Goal: Information Seeking & Learning: Learn about a topic

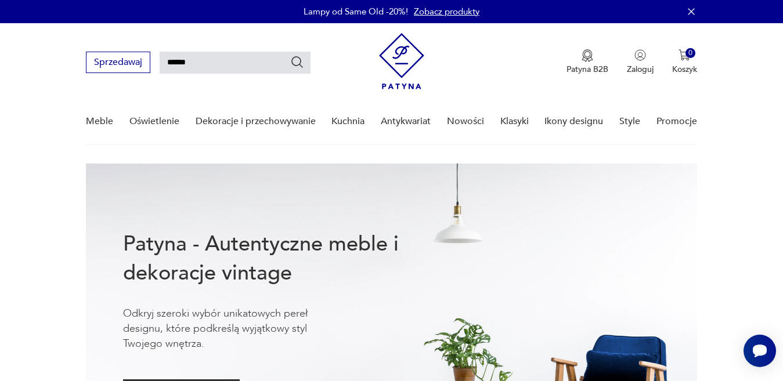
type input "******"
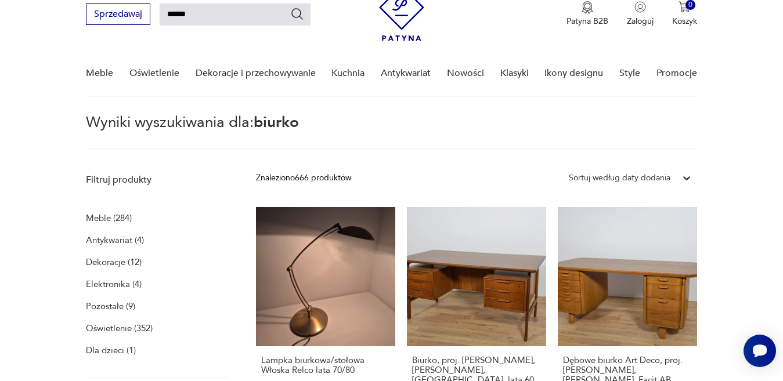
scroll to position [474, 0]
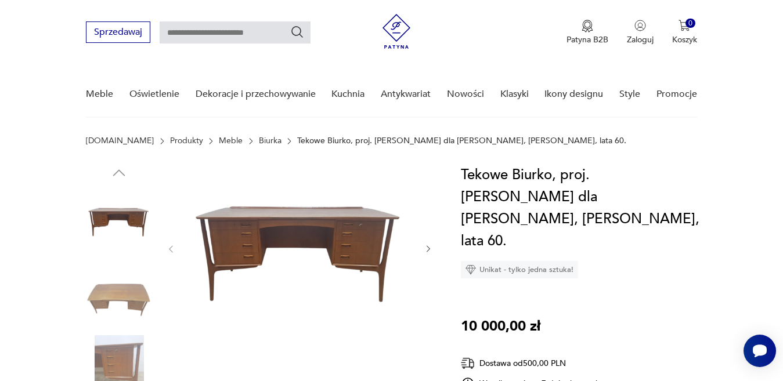
scroll to position [447, 0]
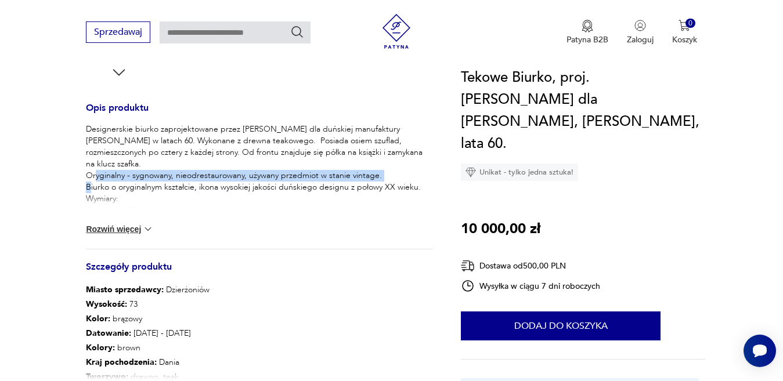
drag, startPoint x: 87, startPoint y: 163, endPoint x: 380, endPoint y: 160, distance: 293.2
click at [380, 160] on p "Designerskie biurko zaprojektowane przez Svend Aage Madsen dla duńskiej manufak…" at bounding box center [259, 182] width 347 height 116
copy p "Oryginalny - sygnowany, nieodrestaurowany, używany przedmiot w stanie vintage."
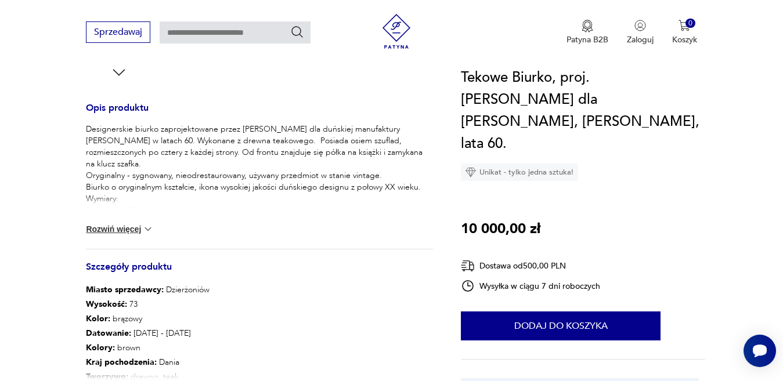
click at [220, 30] on input "text" at bounding box center [235, 32] width 151 height 22
type input "*"
type input "*******"
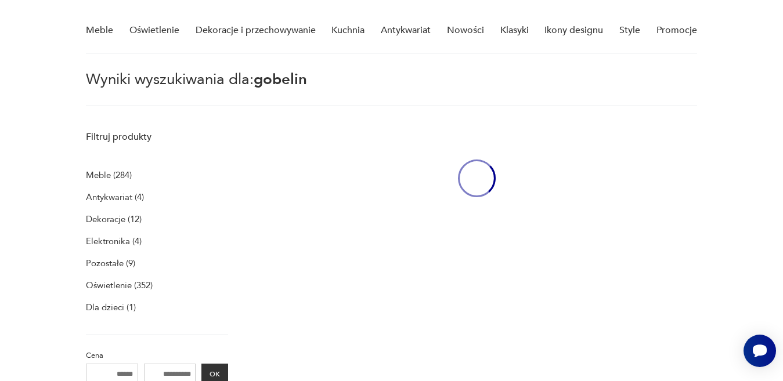
scroll to position [41, 0]
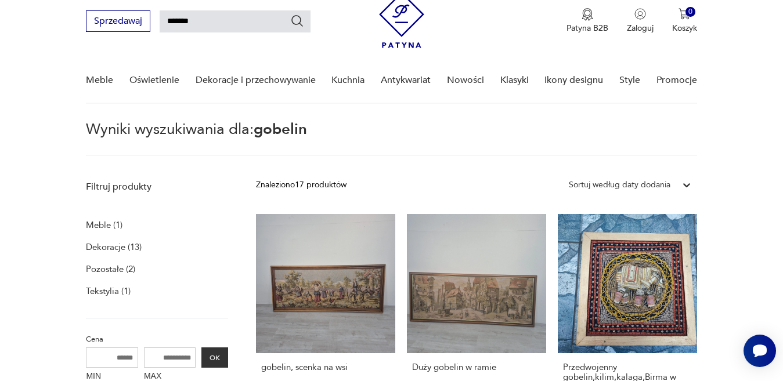
drag, startPoint x: 783, startPoint y: 61, endPoint x: 634, endPoint y: 0, distance: 160.6
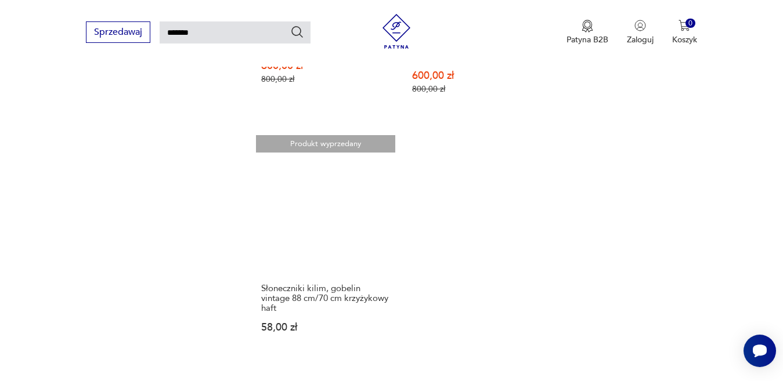
scroll to position [1526, 0]
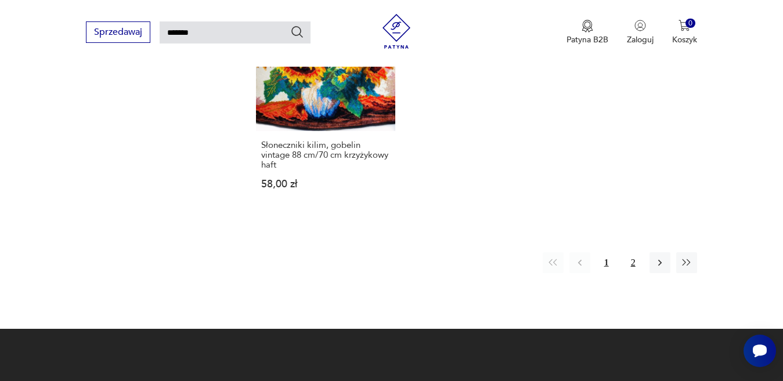
click at [626, 255] on button "2" at bounding box center [633, 263] width 21 height 21
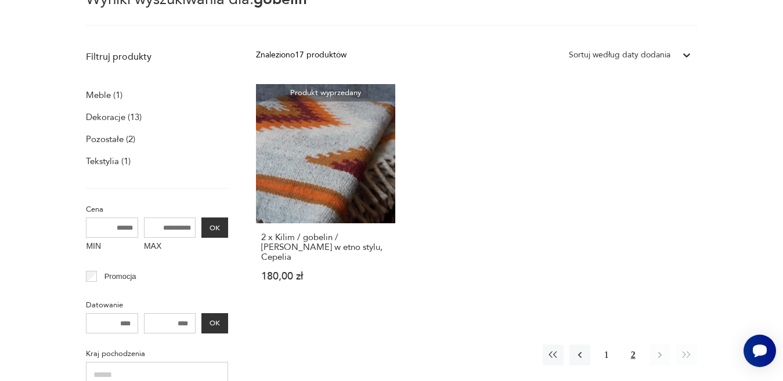
scroll to position [273, 0]
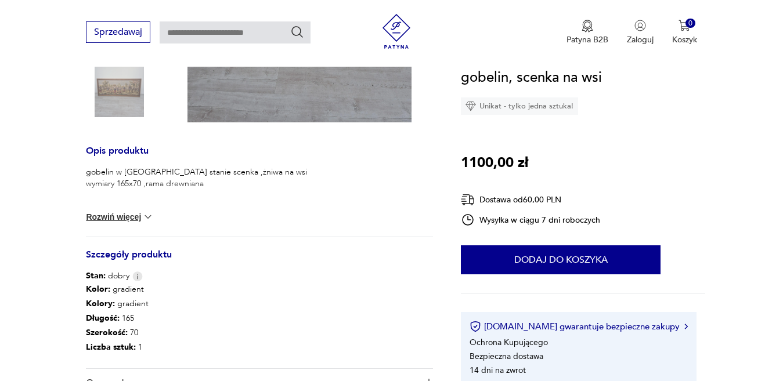
scroll to position [240, 0]
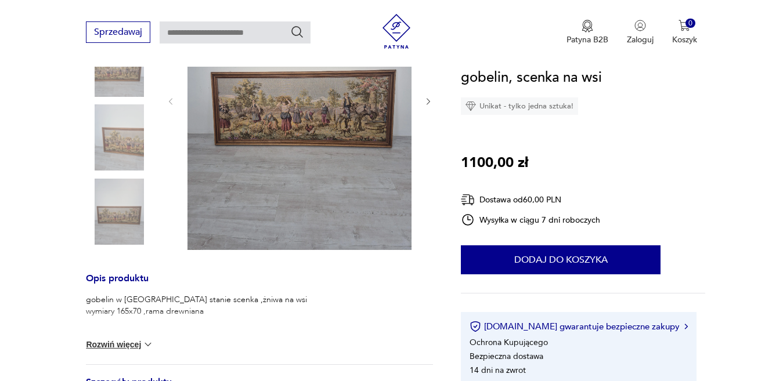
click at [148, 337] on div "gobelin w dobrym stanie scenka ,żniwa na wsi wymiary 165x70 ,rama drewniana Roz…" at bounding box center [259, 329] width 347 height 70
click at [147, 345] on img at bounding box center [148, 345] width 12 height 12
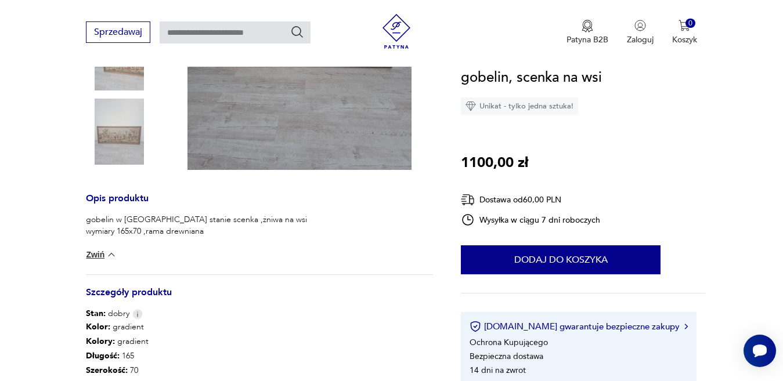
scroll to position [306, 0]
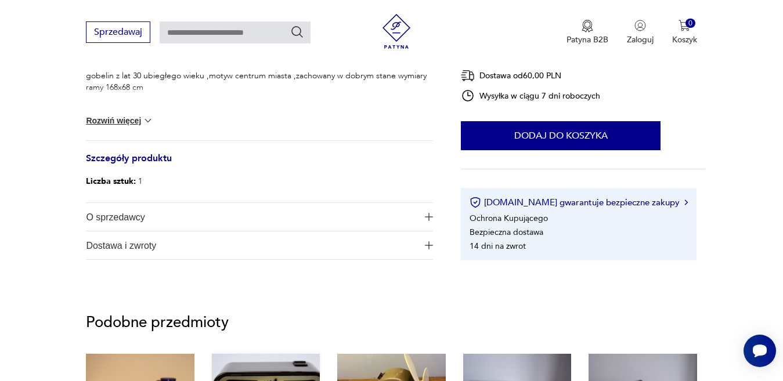
scroll to position [521, 0]
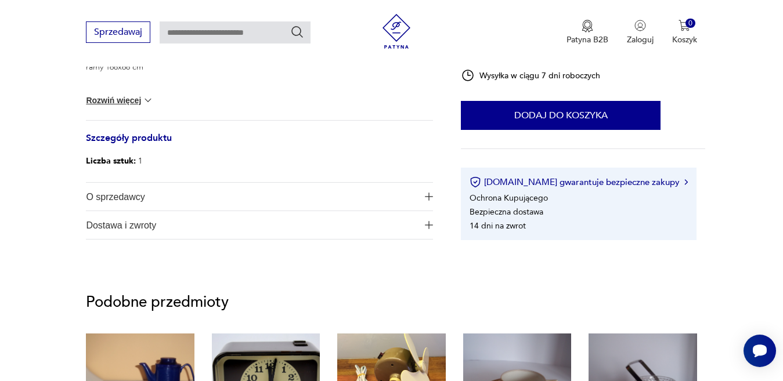
drag, startPoint x: 149, startPoint y: 145, endPoint x: 158, endPoint y: 134, distance: 13.6
click at [150, 143] on h3 "Szczegóły produktu" at bounding box center [259, 144] width 347 height 19
click at [158, 135] on h3 "Szczegóły produktu" at bounding box center [259, 144] width 347 height 19
click at [160, 140] on h3 "Szczegóły produktu" at bounding box center [259, 144] width 347 height 19
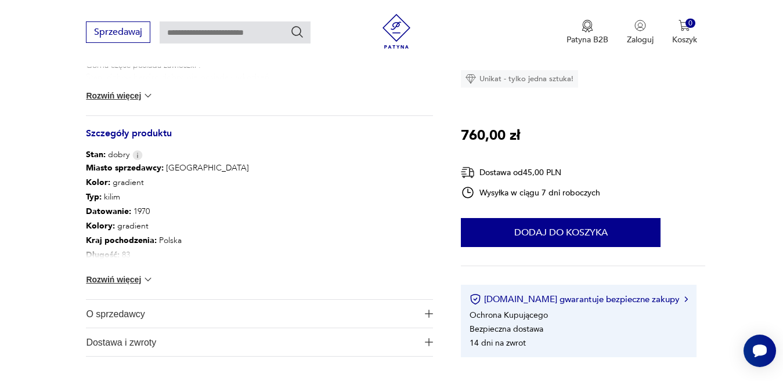
scroll to position [592, 0]
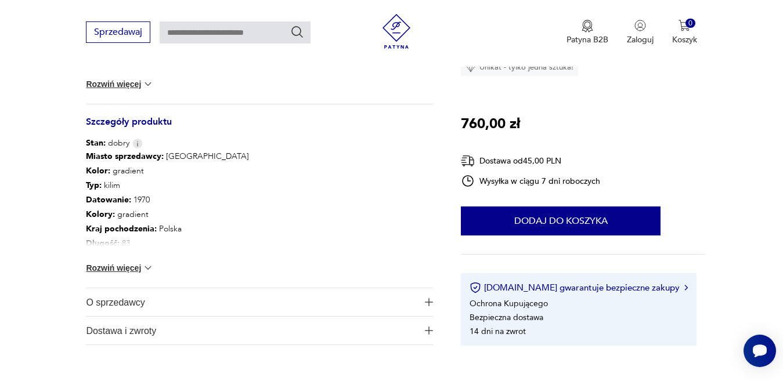
click at [149, 267] on img at bounding box center [148, 268] width 12 height 12
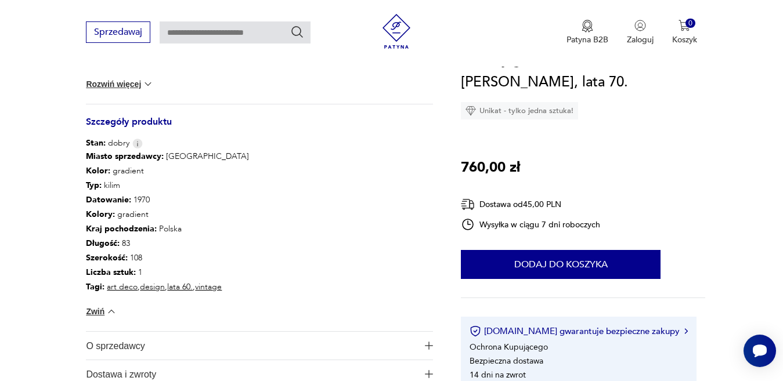
click at [426, 340] on button "O sprzedawcy" at bounding box center [259, 346] width 347 height 28
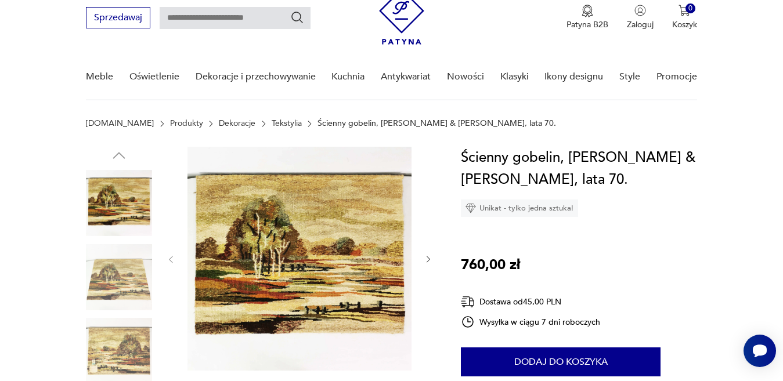
scroll to position [49, 0]
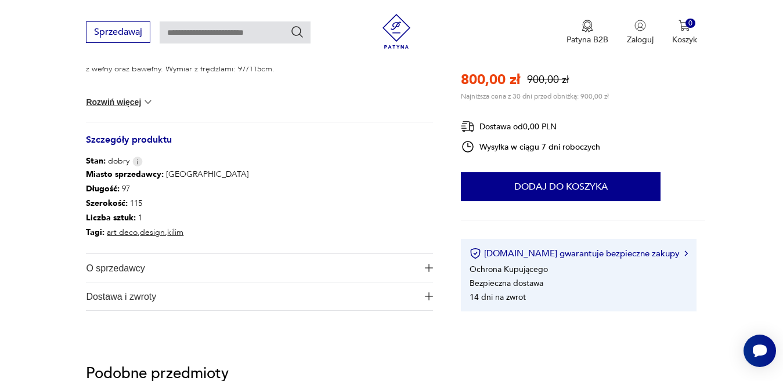
click at [430, 264] on img "button" at bounding box center [429, 268] width 8 height 8
